Goal: Task Accomplishment & Management: Complete application form

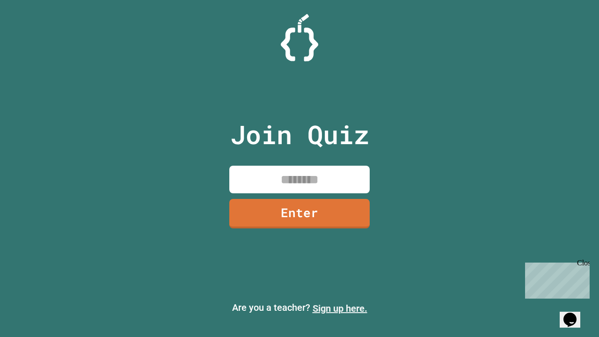
click at [340, 308] on link "Sign up here." at bounding box center [339, 308] width 55 height 11
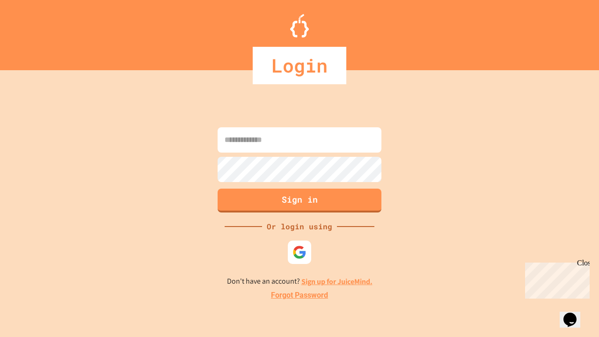
type input "*****"
